Goal: Task Accomplishment & Management: Manage account settings

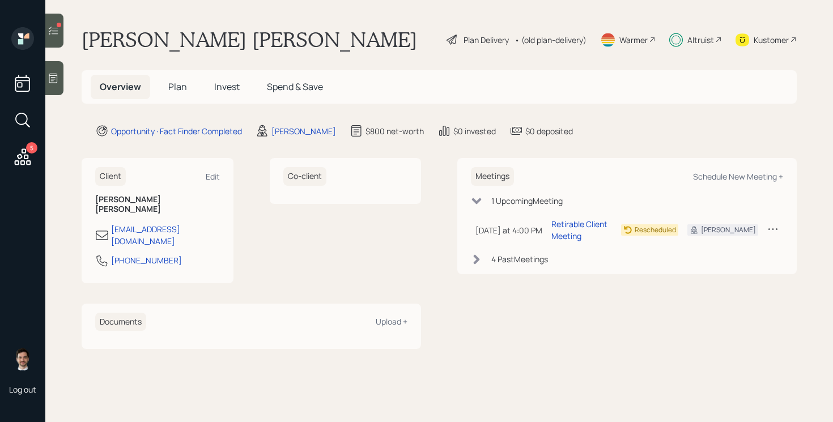
click at [231, 81] on span "Invest" at bounding box center [226, 86] width 25 height 12
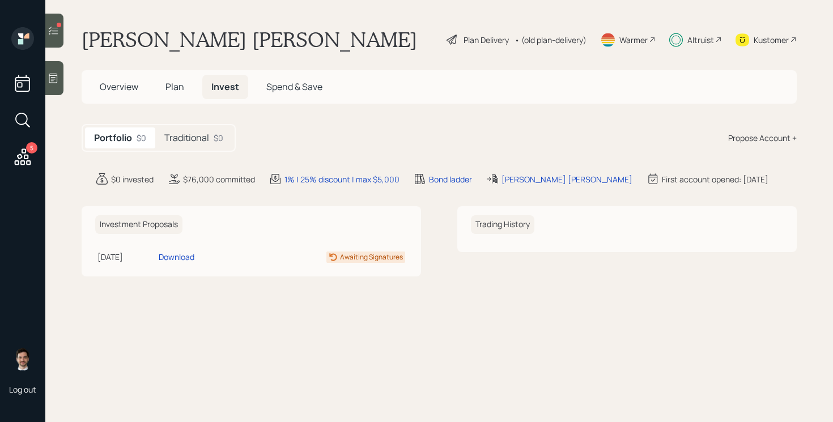
click at [181, 141] on h5 "Traditional" at bounding box center [186, 138] width 45 height 11
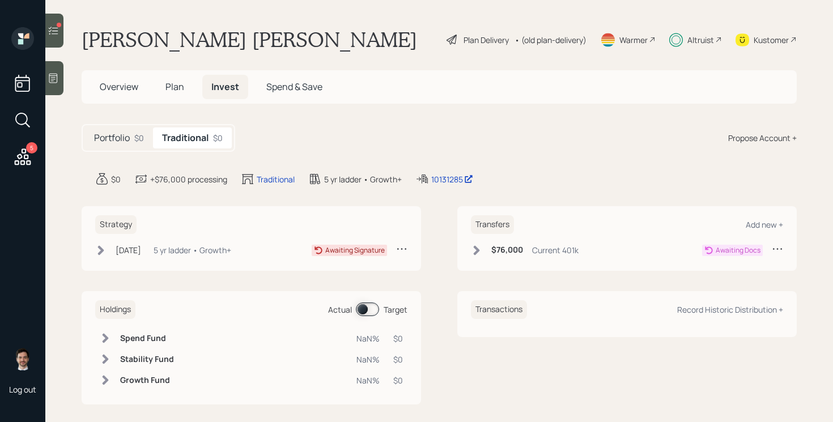
click at [480, 249] on icon at bounding box center [476, 250] width 11 height 11
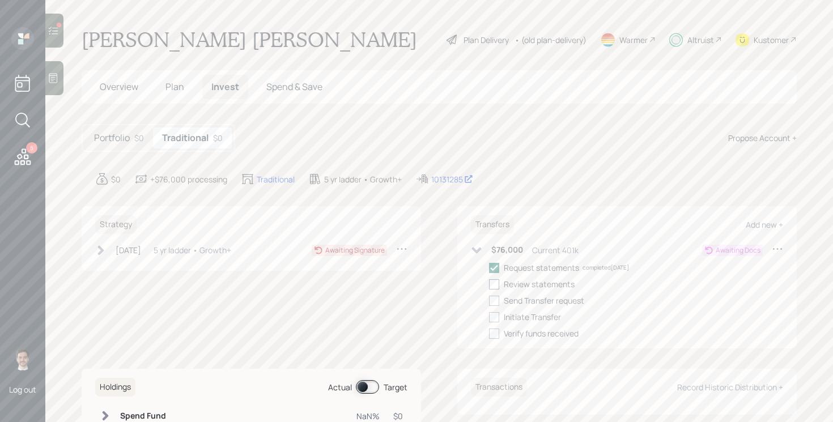
click at [495, 287] on div at bounding box center [494, 284] width 10 height 10
click at [489, 284] on input "checkbox" at bounding box center [488, 284] width 1 height 1
checkbox input "true"
click at [495, 293] on div "Request statements completed [DATE] Review statements completed [DATE] Send Tra…" at bounding box center [636, 301] width 294 height 78
click at [495, 298] on div at bounding box center [494, 301] width 10 height 10
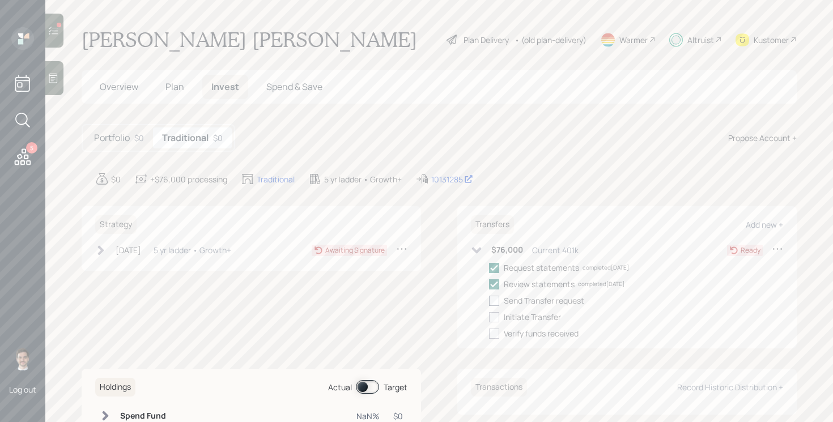
click at [489, 300] on input "checkbox" at bounding box center [488, 300] width 1 height 1
checkbox input "true"
click at [495, 316] on div at bounding box center [494, 317] width 10 height 10
click at [489, 317] on input "checkbox" at bounding box center [488, 317] width 1 height 1
checkbox input "true"
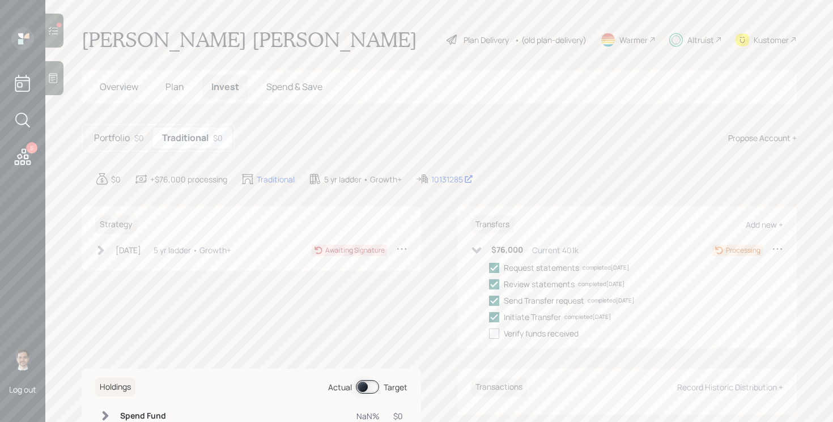
click at [473, 249] on icon at bounding box center [477, 250] width 10 height 6
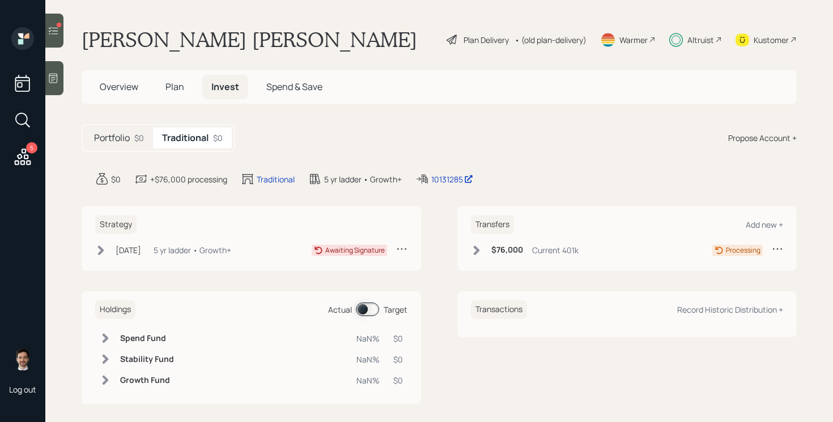
click at [56, 30] on icon at bounding box center [53, 30] width 11 height 11
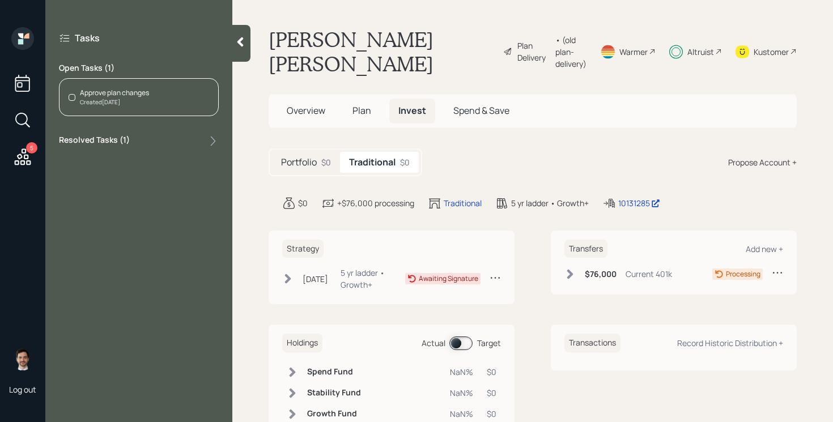
click at [138, 107] on div "Approve plan changes Created [DATE]" at bounding box center [139, 97] width 160 height 38
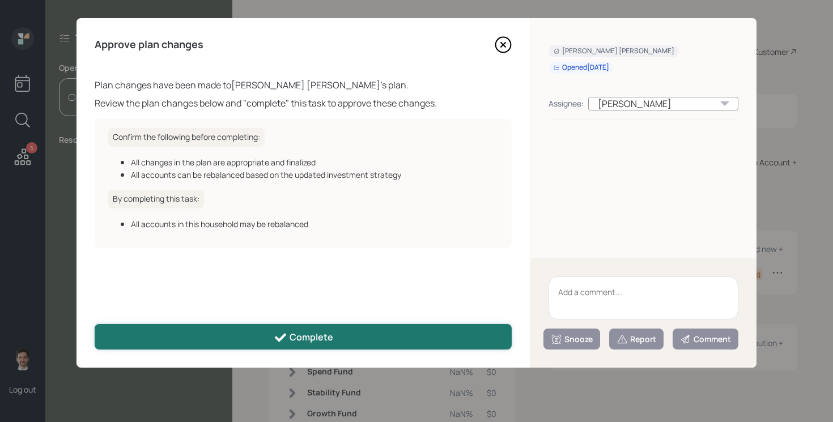
click at [309, 342] on div "Complete" at bounding box center [303, 338] width 59 height 14
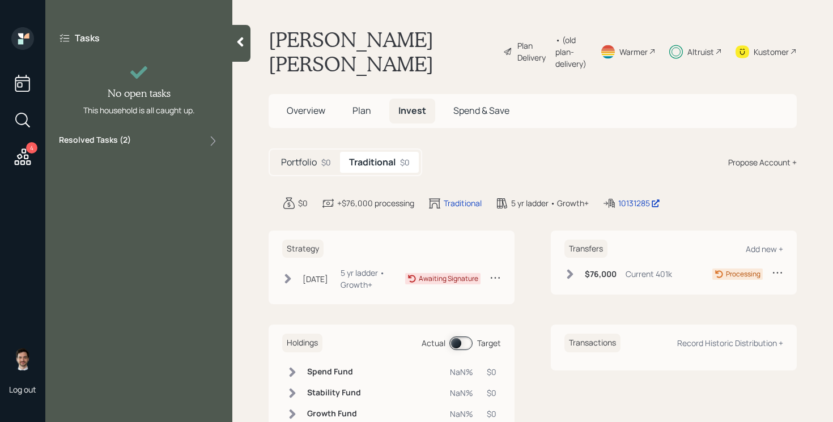
click at [237, 42] on icon at bounding box center [240, 41] width 11 height 11
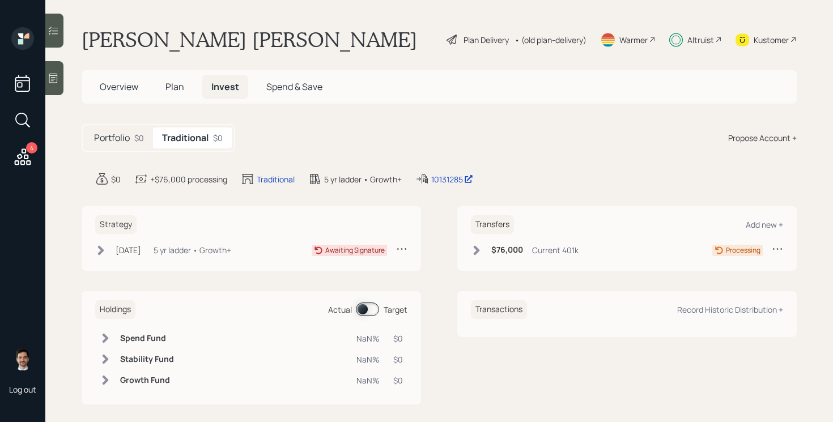
click at [361, 132] on div "Portfolio $0 Traditional $0 Propose Account +" at bounding box center [439, 138] width 715 height 28
